Goal: Task Accomplishment & Management: Manage account settings

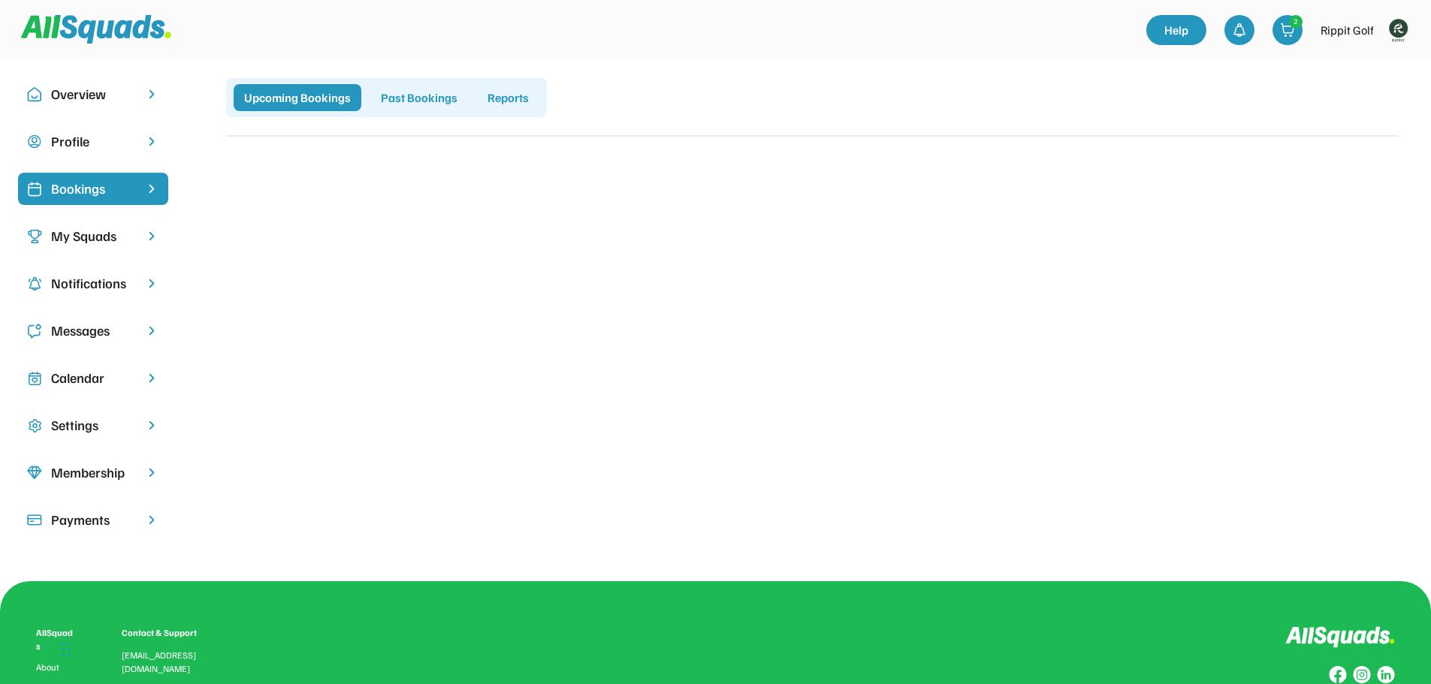
click at [92, 231] on div "My Squads" at bounding box center [93, 236] width 84 height 20
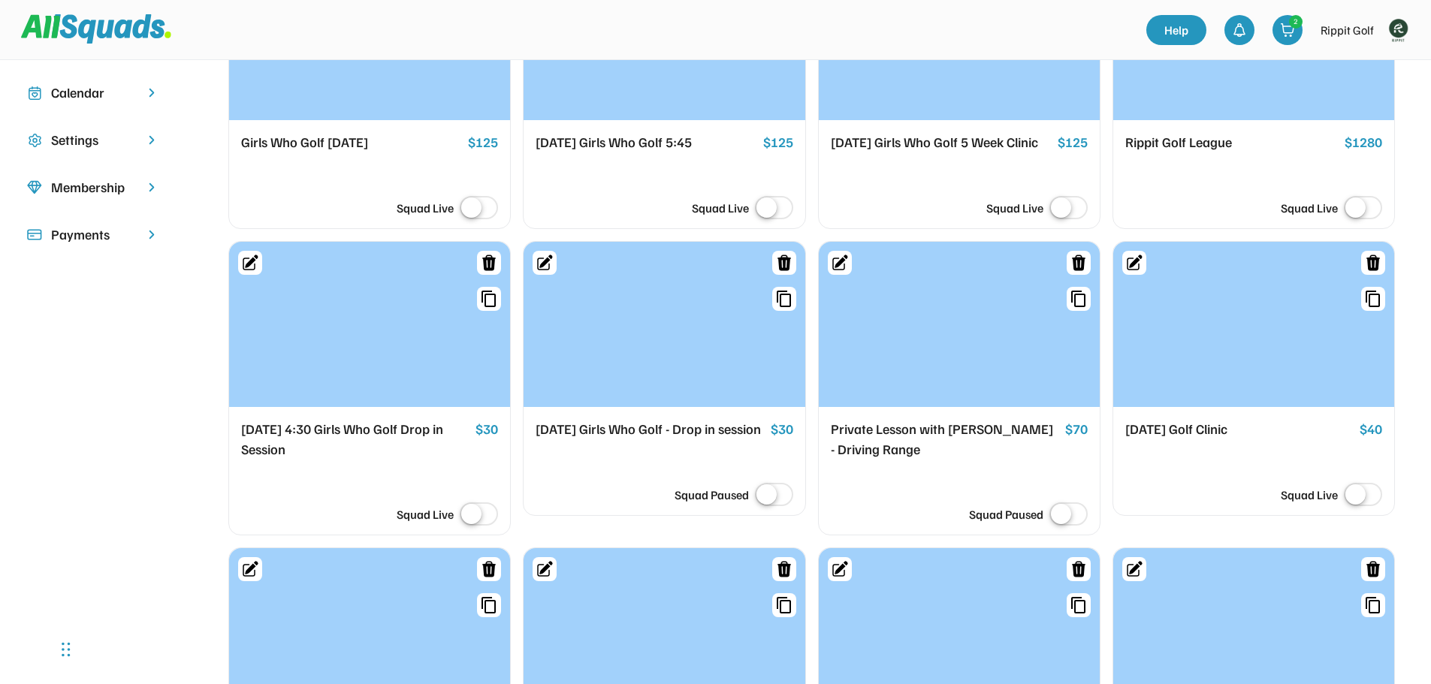
scroll to position [451, 0]
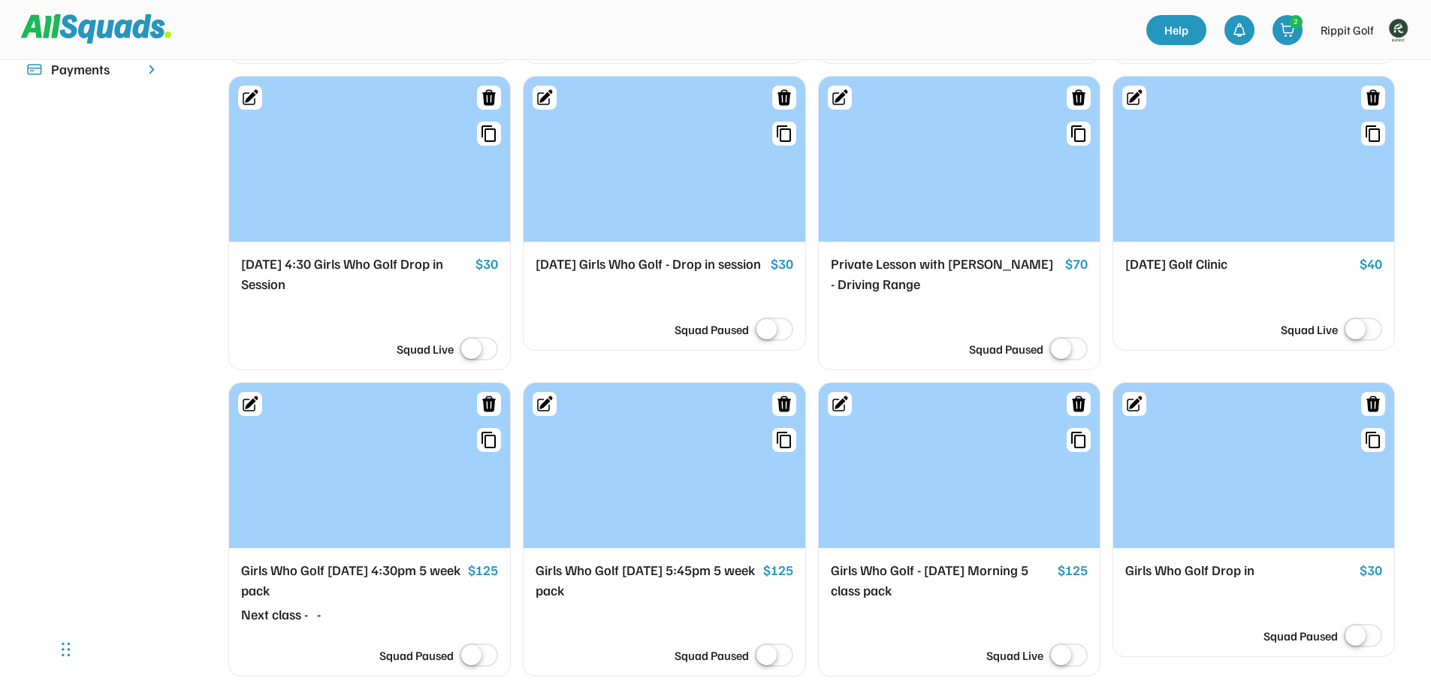
click at [763, 347] on label at bounding box center [774, 330] width 46 height 33
click at [630, 275] on div "[DATE] Girls Who Golf - Drop in session" at bounding box center [650, 264] width 228 height 21
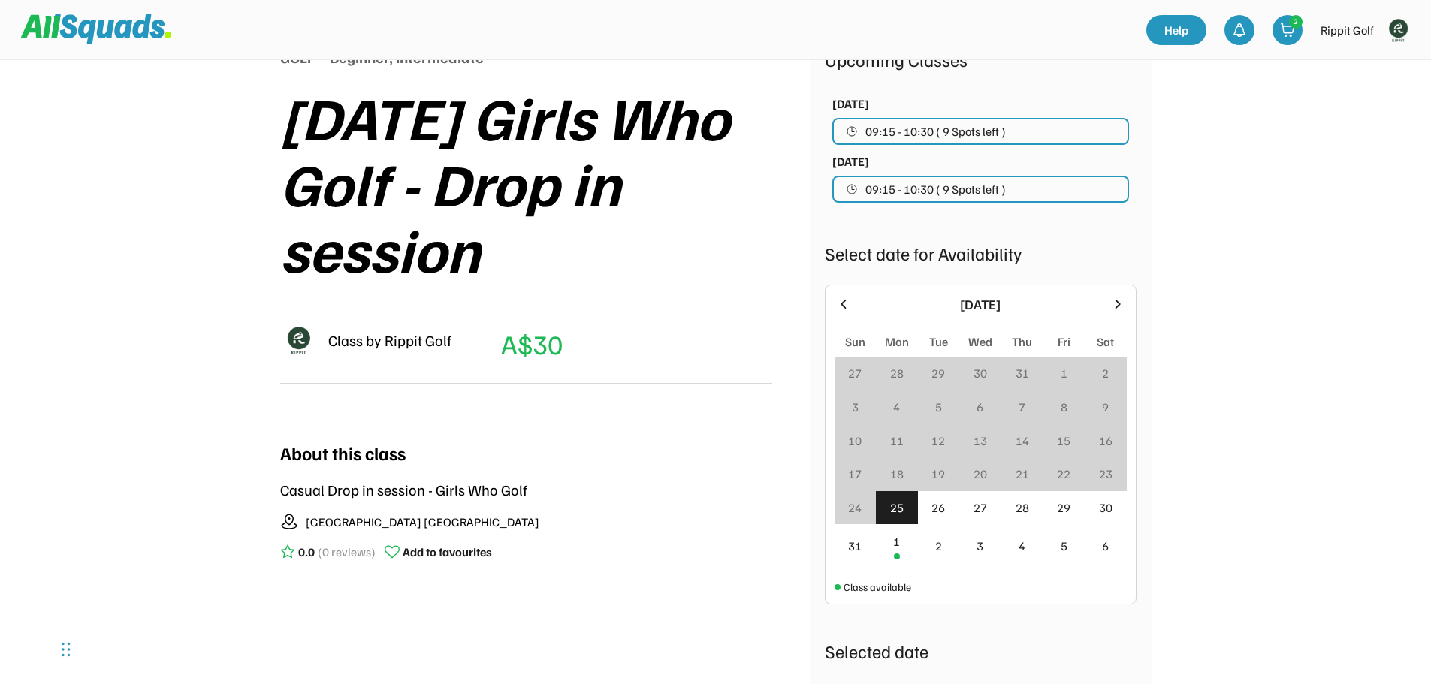
scroll to position [150, 0]
